Goal: Task Accomplishment & Management: Manage account settings

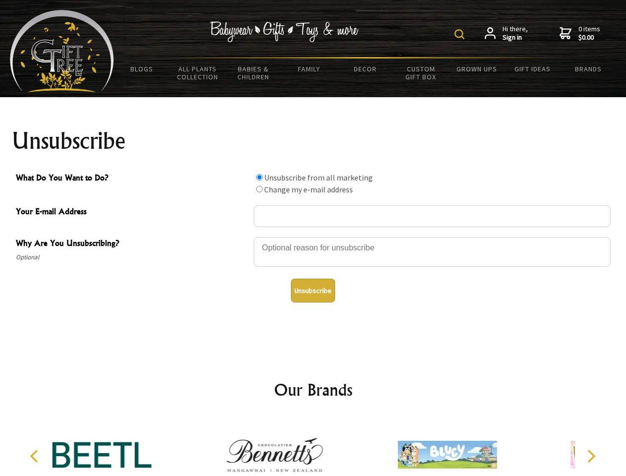
click at [461, 34] on img at bounding box center [459, 34] width 10 height 10
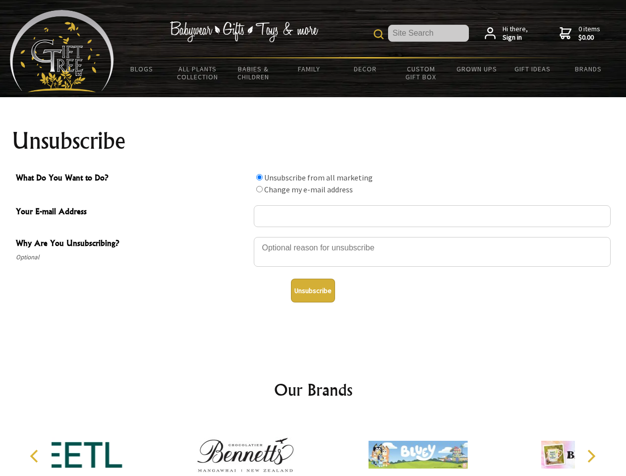
click at [313, 236] on div at bounding box center [432, 253] width 357 height 35
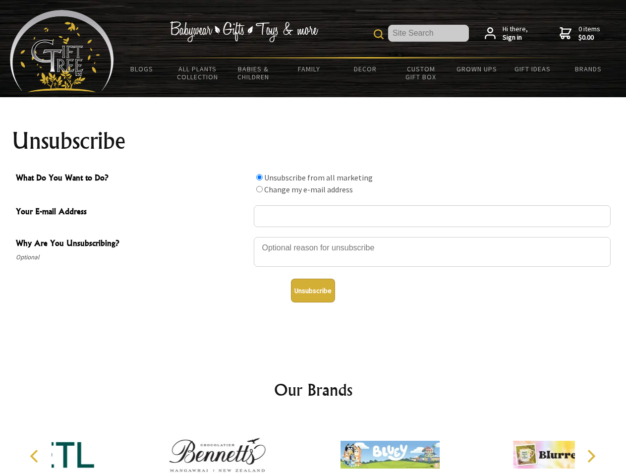
click at [259, 177] on input "What Do You Want to Do?" at bounding box center [259, 177] width 6 height 6
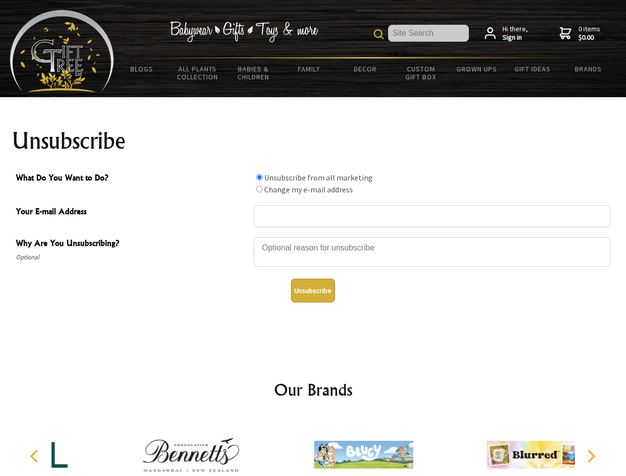
click at [259, 189] on input "What Do You Want to Do?" at bounding box center [259, 189] width 6 height 6
radio input "true"
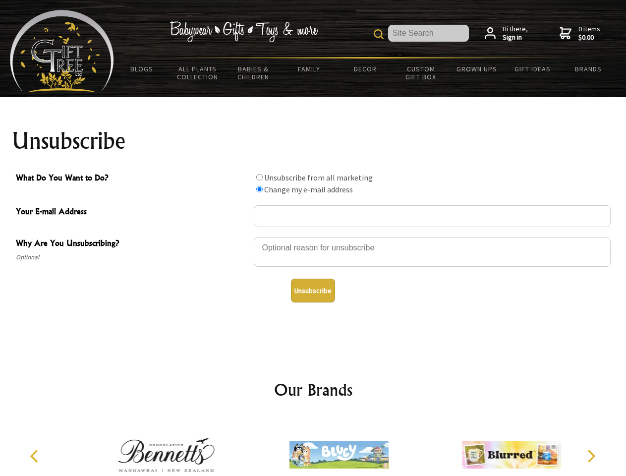
click at [313, 290] on button "Unsubscribe" at bounding box center [313, 290] width 44 height 24
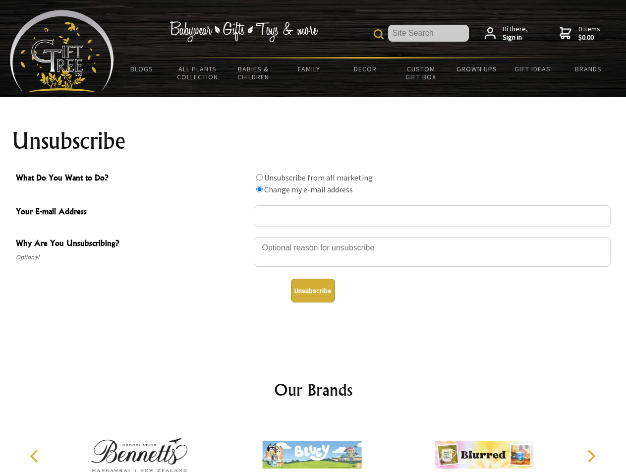
click at [36, 456] on icon "Previous" at bounding box center [35, 455] width 13 height 13
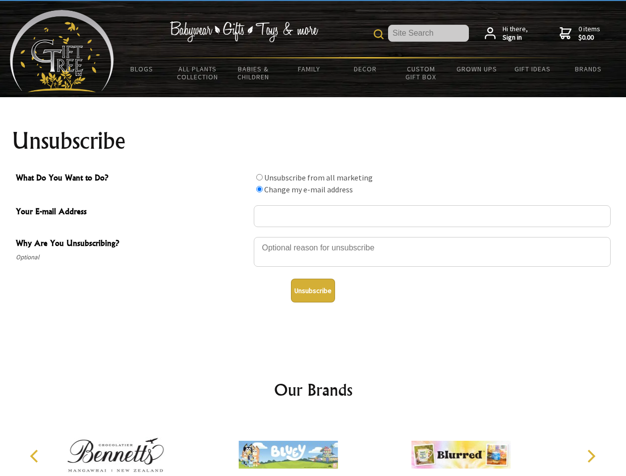
click at [590, 456] on icon "Next" at bounding box center [589, 455] width 13 height 13
